Goal: Transaction & Acquisition: Purchase product/service

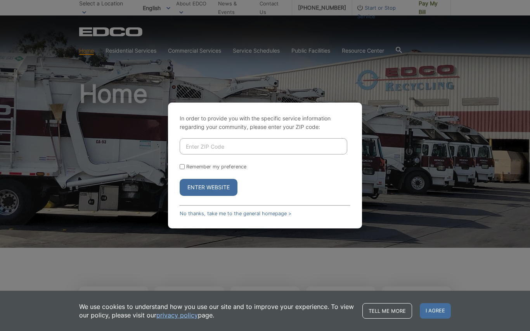
click at [113, 71] on div "In order to provide you with the specific service information regarding your co…" at bounding box center [265, 165] width 530 height 331
click at [428, 10] on div "In order to provide you with the specific service information regarding your co…" at bounding box center [265, 165] width 530 height 331
click at [205, 139] on input "Enter ZIP Code" at bounding box center [262, 146] width 167 height 16
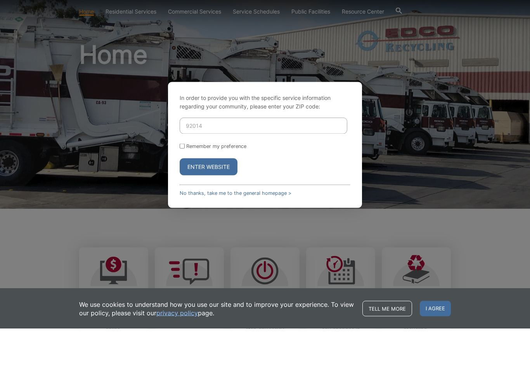
type input "92014"
click at [197, 198] on button "Enter Website" at bounding box center [208, 206] width 58 height 17
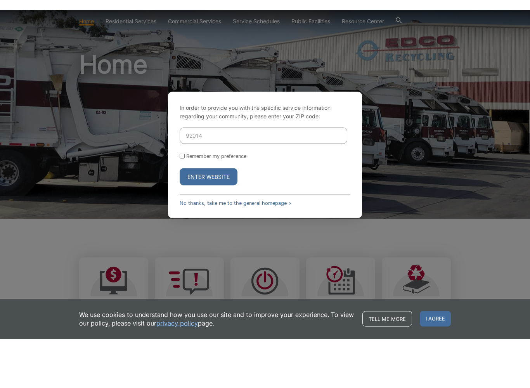
scroll to position [40, 0]
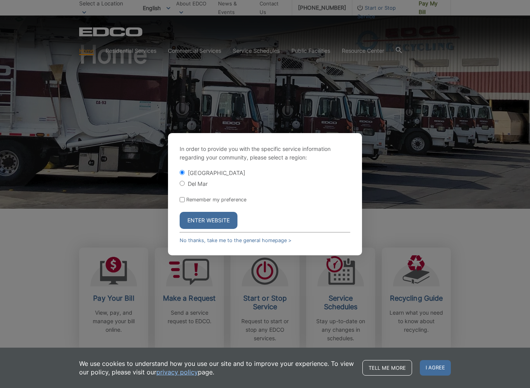
click at [184, 197] on input "Remember my preference" at bounding box center [181, 199] width 5 height 5
checkbox input "true"
click at [202, 213] on button "Enter Website" at bounding box center [208, 220] width 58 height 17
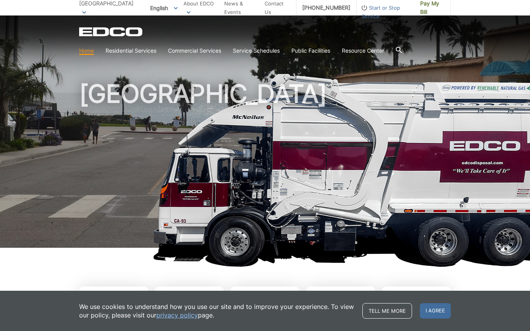
click at [428, 13] on link "Pay My Bill" at bounding box center [432, 8] width 36 height 16
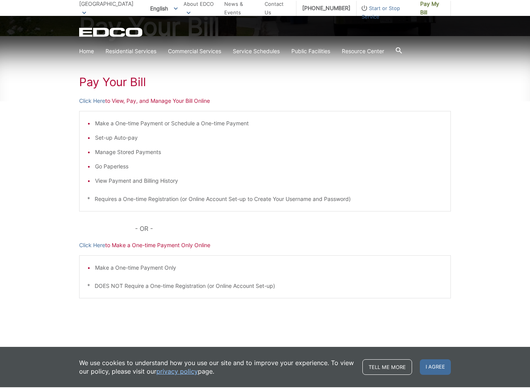
scroll to position [100, 0]
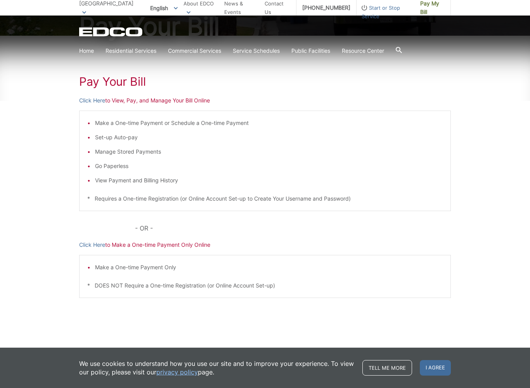
click at [138, 242] on p "Click Here to Make a One-time Payment Only Online" at bounding box center [264, 244] width 371 height 9
click at [119, 247] on p "Click Here to Make a One-time Payment Only Online" at bounding box center [264, 244] width 371 height 9
click at [85, 242] on link "Click Here" at bounding box center [92, 244] width 26 height 9
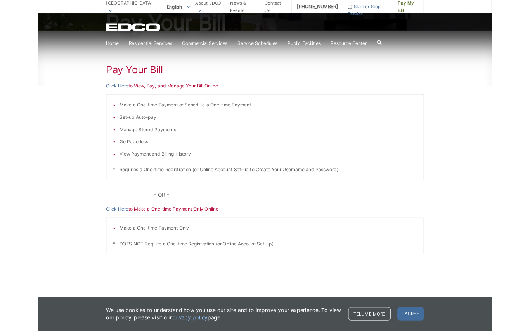
scroll to position [156, 0]
